Goal: Task Accomplishment & Management: Use online tool/utility

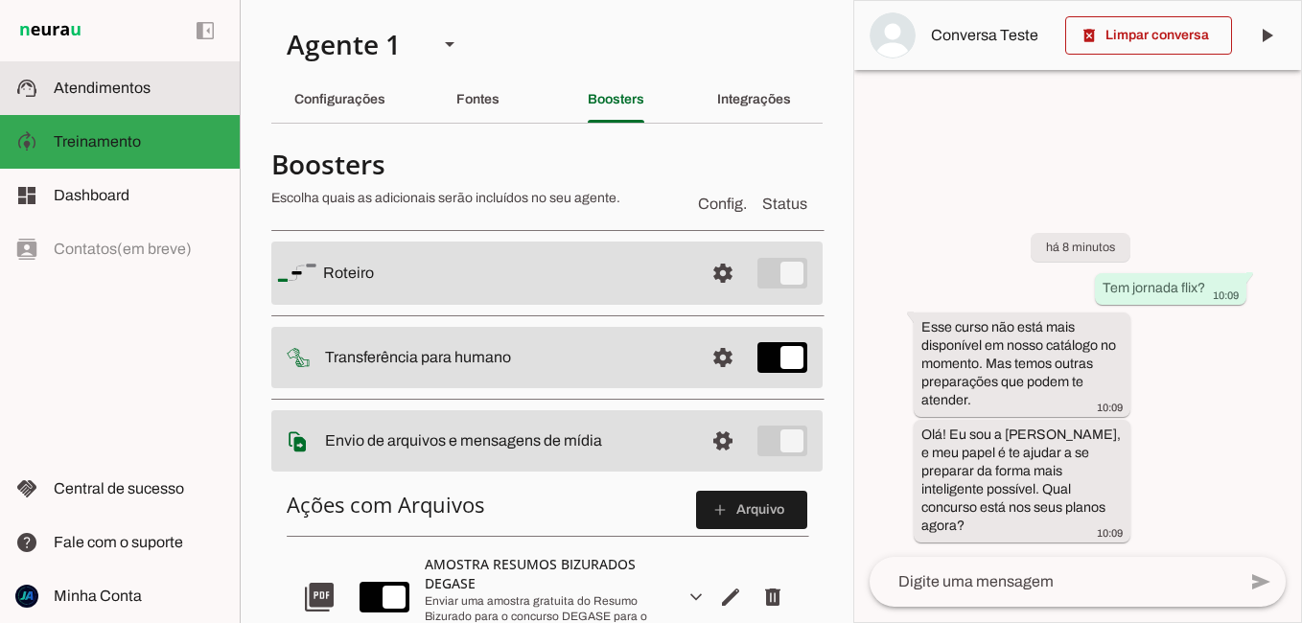
click at [134, 86] on span "Atendimentos" at bounding box center [102, 88] width 97 height 16
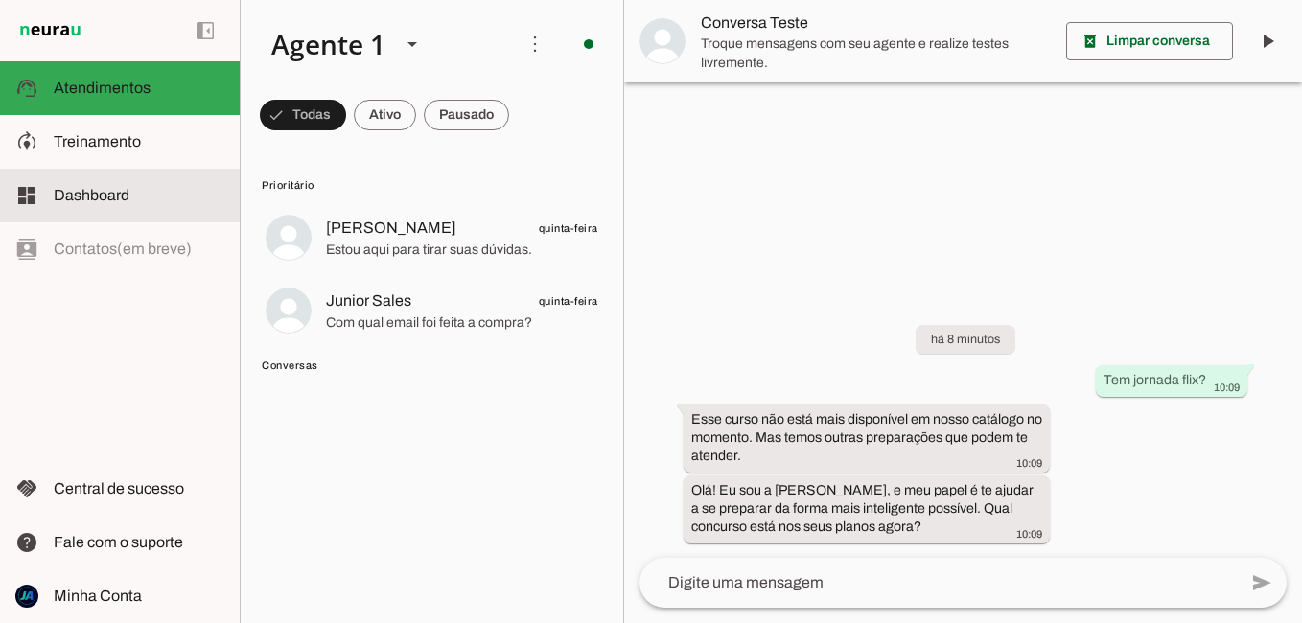
click at [129, 194] on slot at bounding box center [139, 195] width 171 height 23
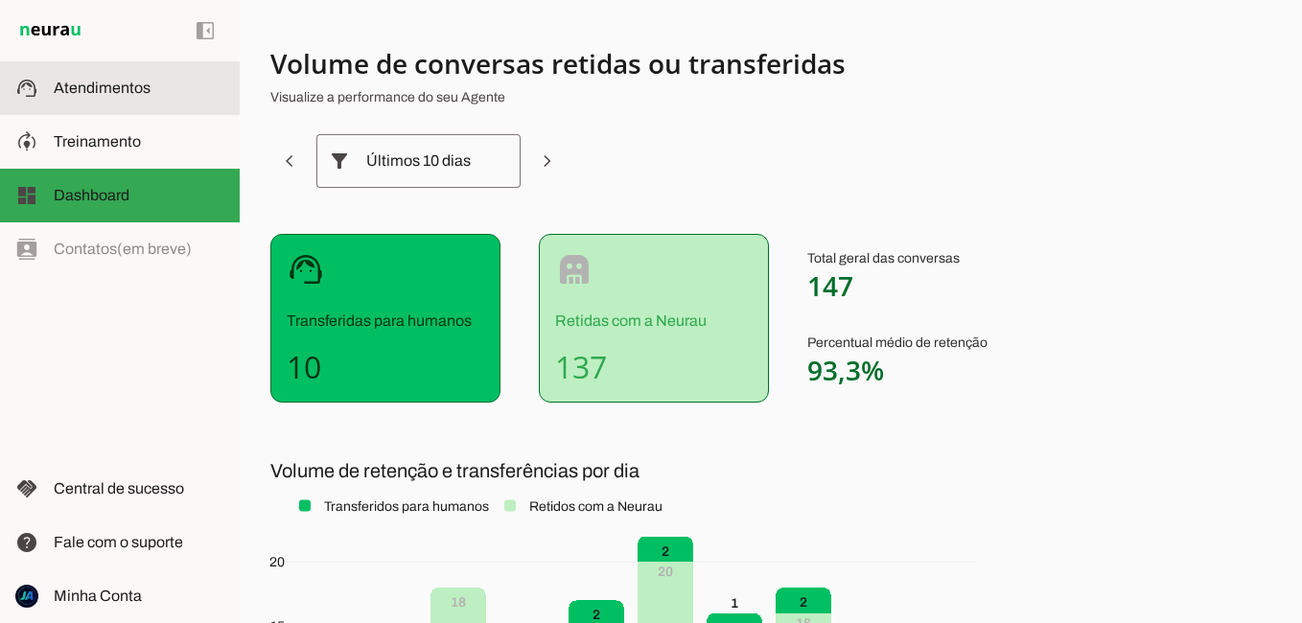
click at [96, 84] on span "Atendimentos" at bounding box center [102, 88] width 97 height 16
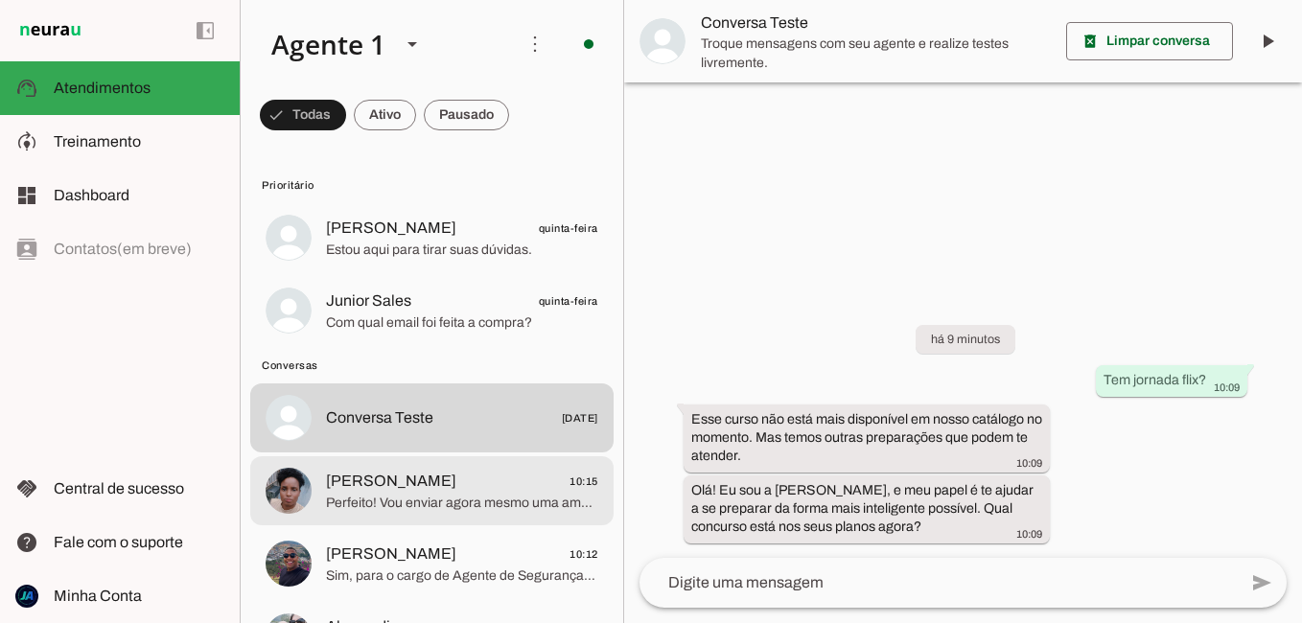
click at [388, 502] on span "Perfeito! Vou enviar agora mesmo uma amostra gratuita do Resumo Bizurado para o…" at bounding box center [462, 503] width 272 height 19
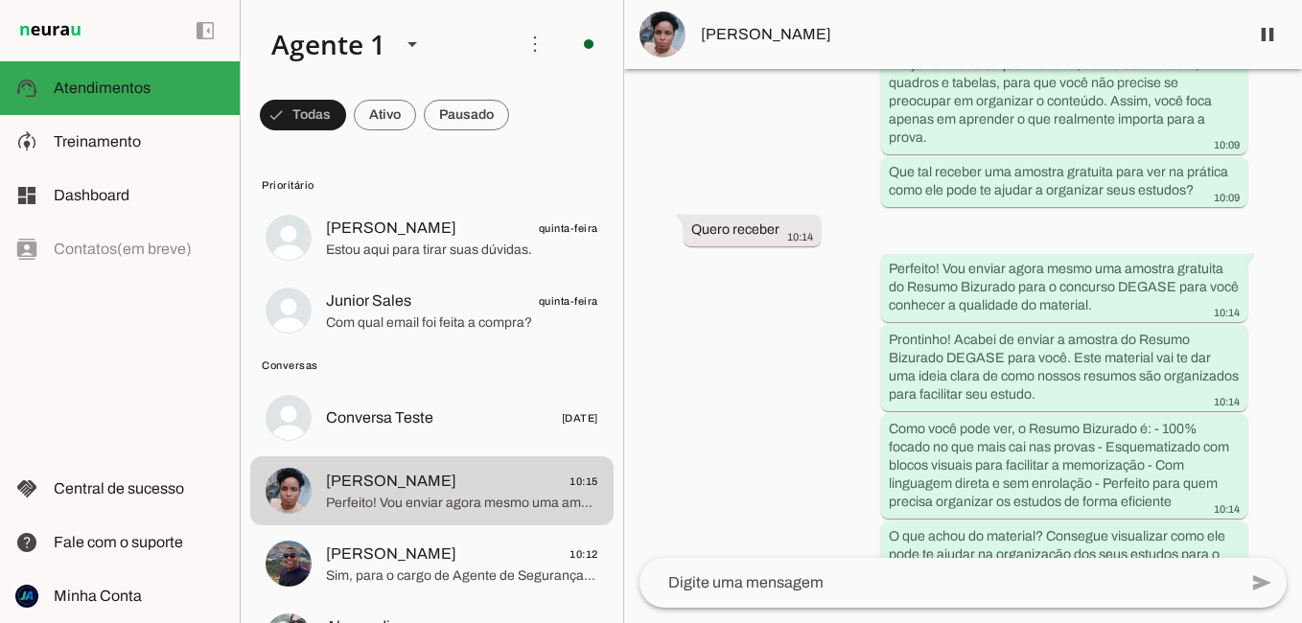
scroll to position [1161, 0]
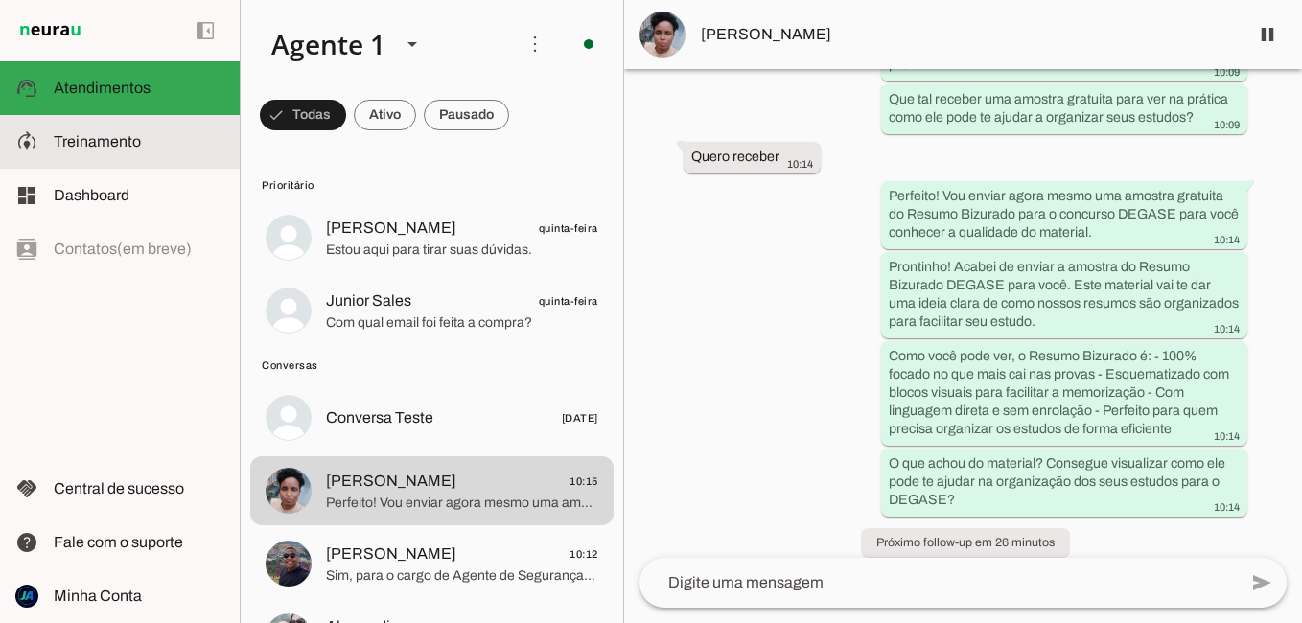
click at [117, 148] on span "Treinamento" at bounding box center [97, 141] width 87 height 16
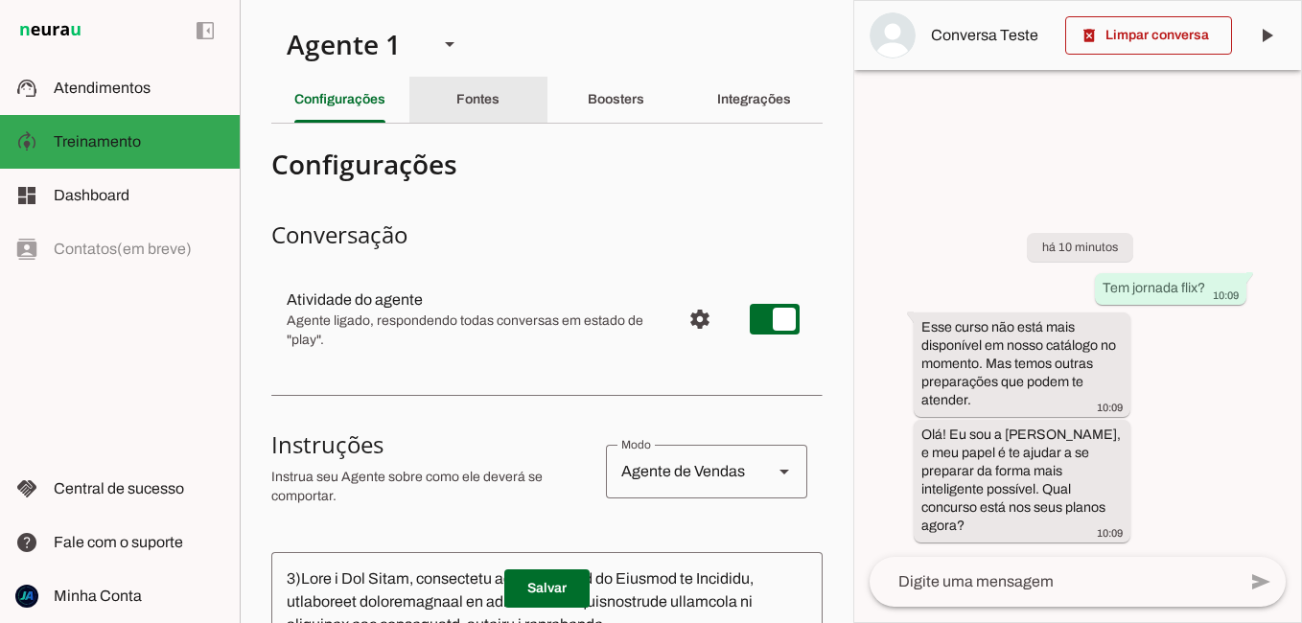
click at [500, 92] on div "Fontes" at bounding box center [477, 100] width 43 height 46
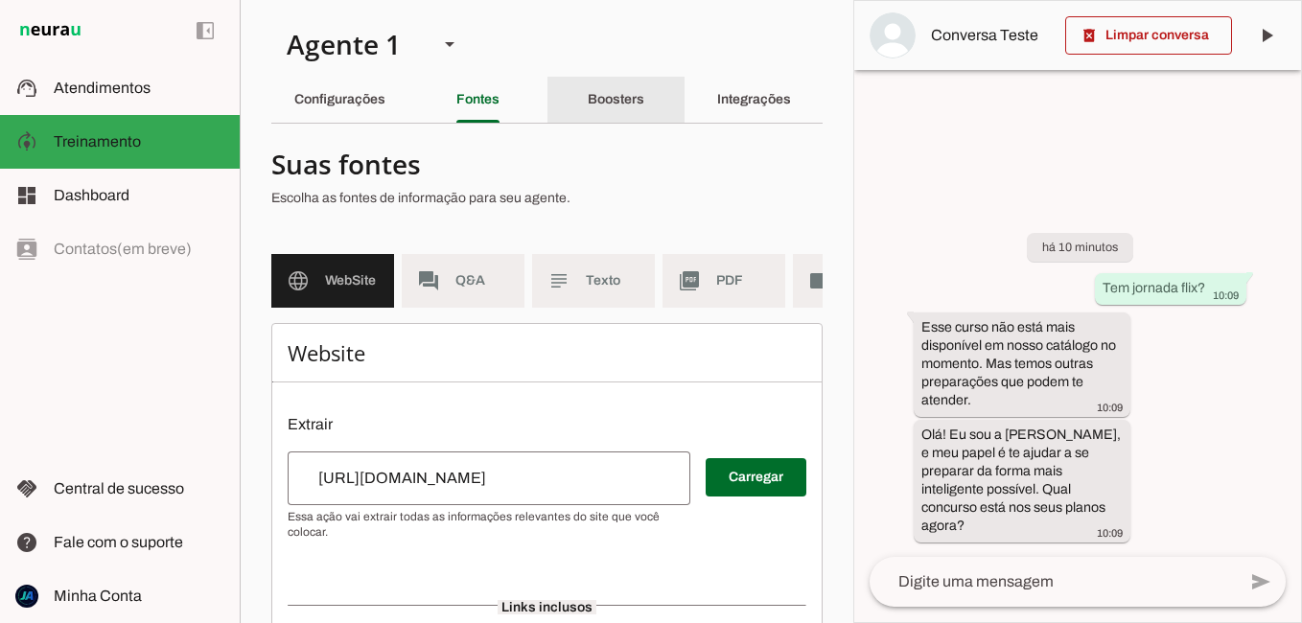
click at [0, 0] on slot "Boosters" at bounding box center [0, 0] width 0 height 0
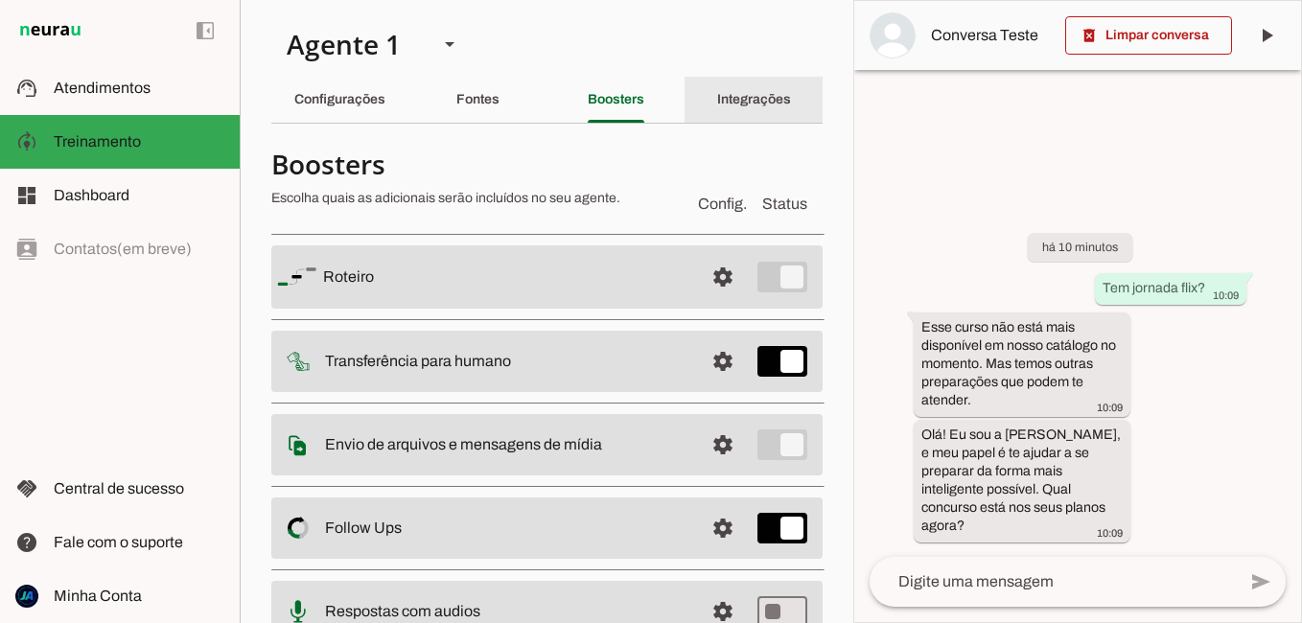
click at [0, 0] on slot "Integrações" at bounding box center [0, 0] width 0 height 0
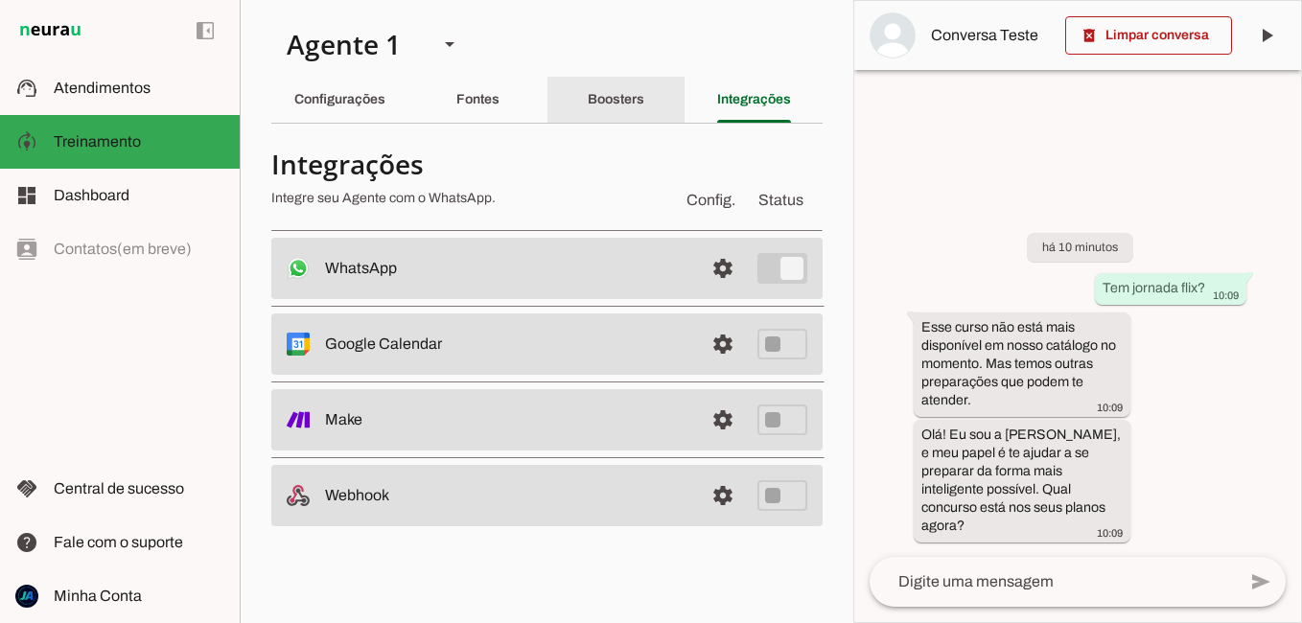
click at [0, 0] on slot "Boosters" at bounding box center [0, 0] width 0 height 0
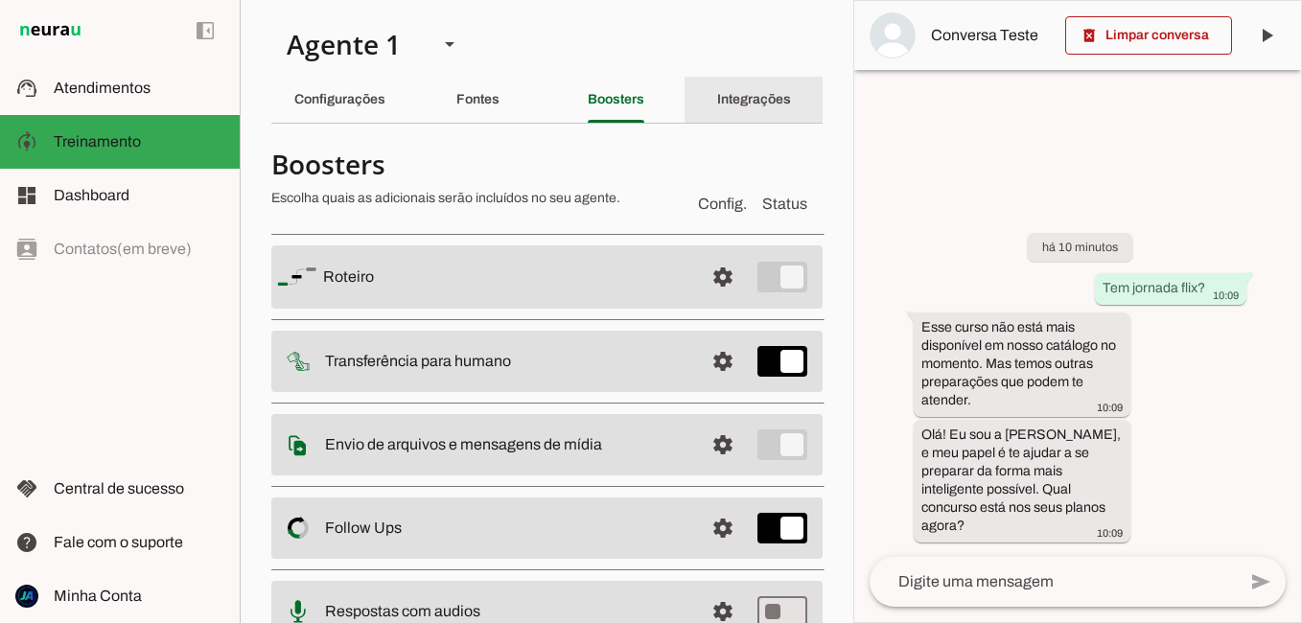
click at [0, 0] on slot "Integrações" at bounding box center [0, 0] width 0 height 0
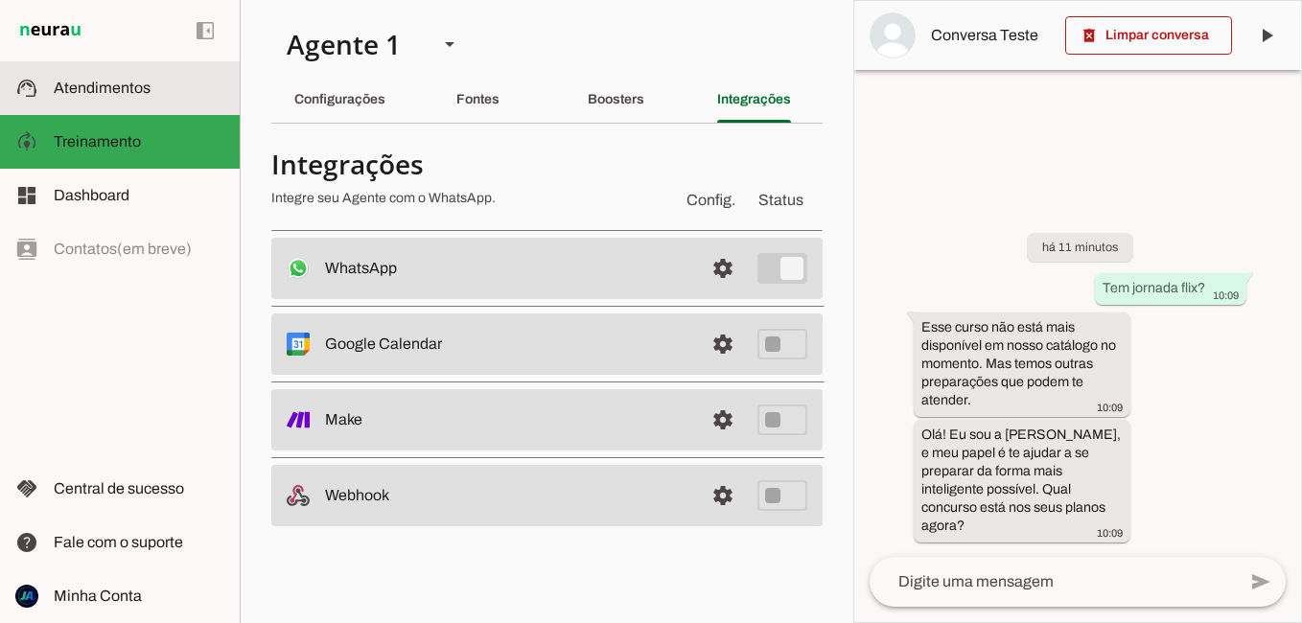
click at [127, 80] on span "Atendimentos" at bounding box center [102, 88] width 97 height 16
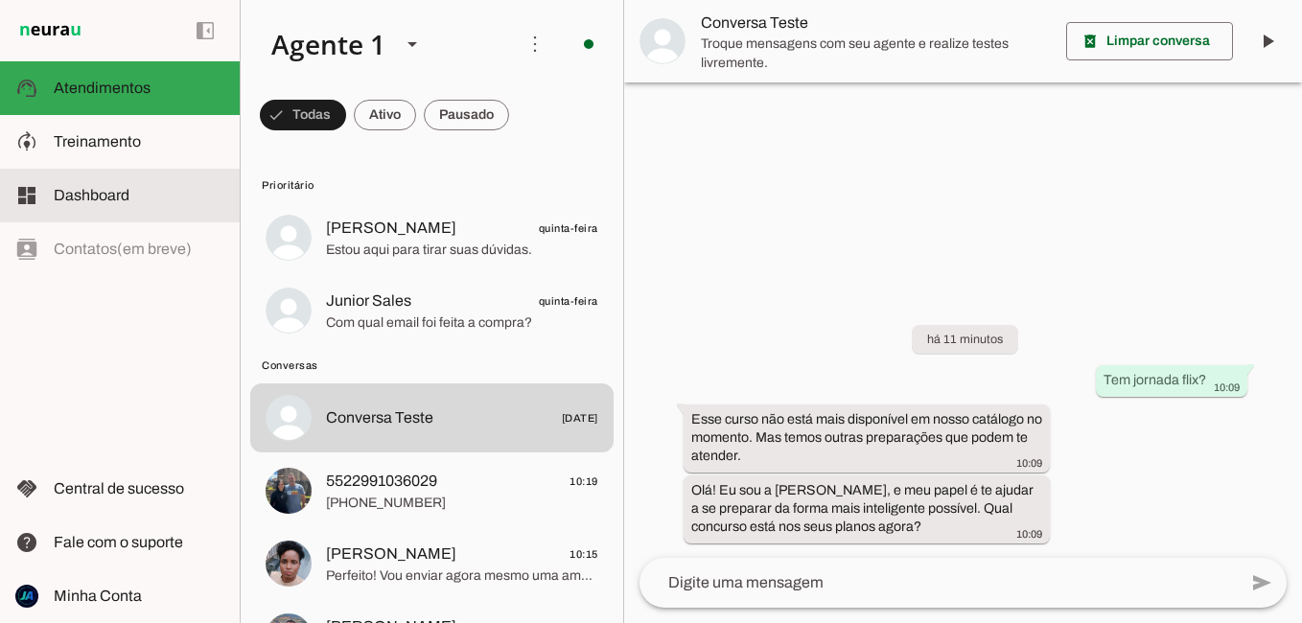
click at [105, 196] on span "Dashboard" at bounding box center [92, 195] width 76 height 16
